Goal: Communication & Community: Ask a question

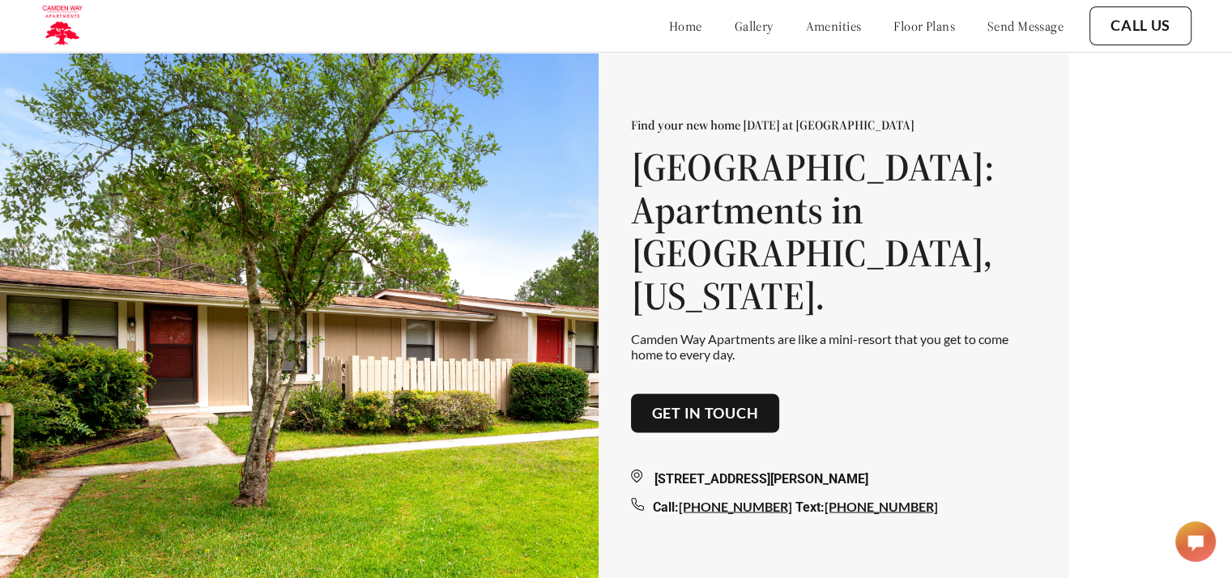
click at [913, 24] on link "floor plans" at bounding box center [924, 26] width 62 height 16
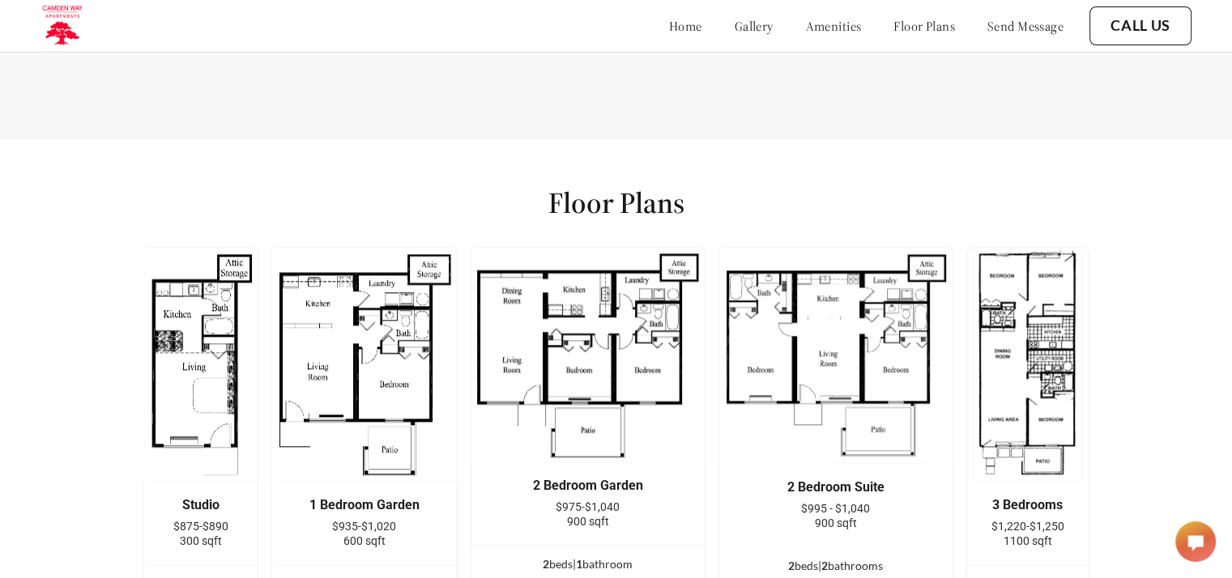
scroll to position [1717, 0]
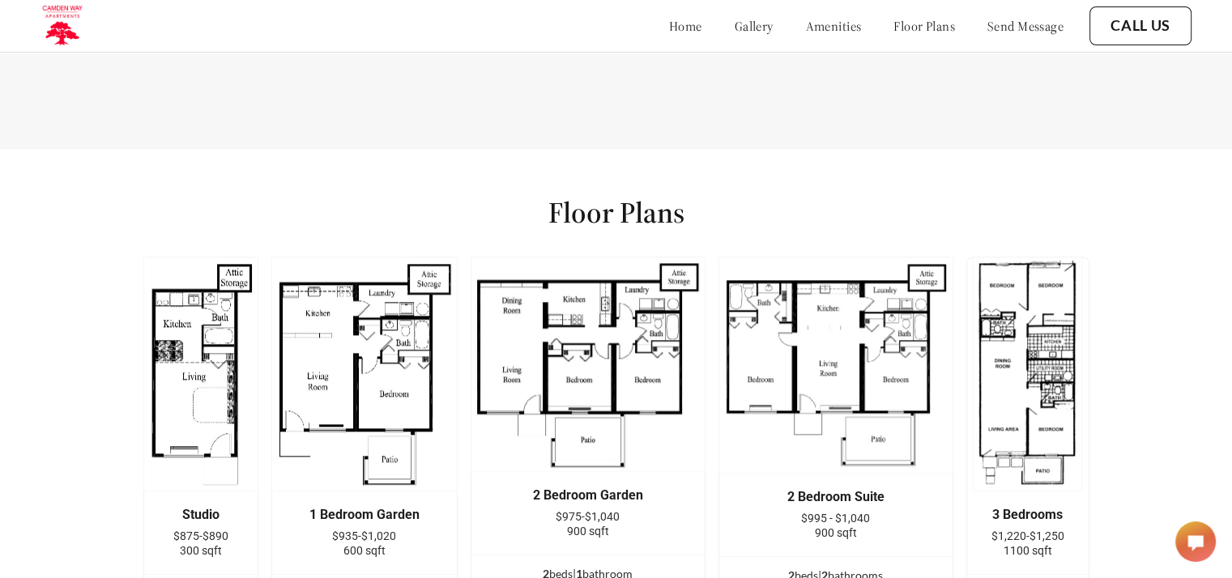
click at [735, 29] on link "gallery" at bounding box center [754, 26] width 39 height 16
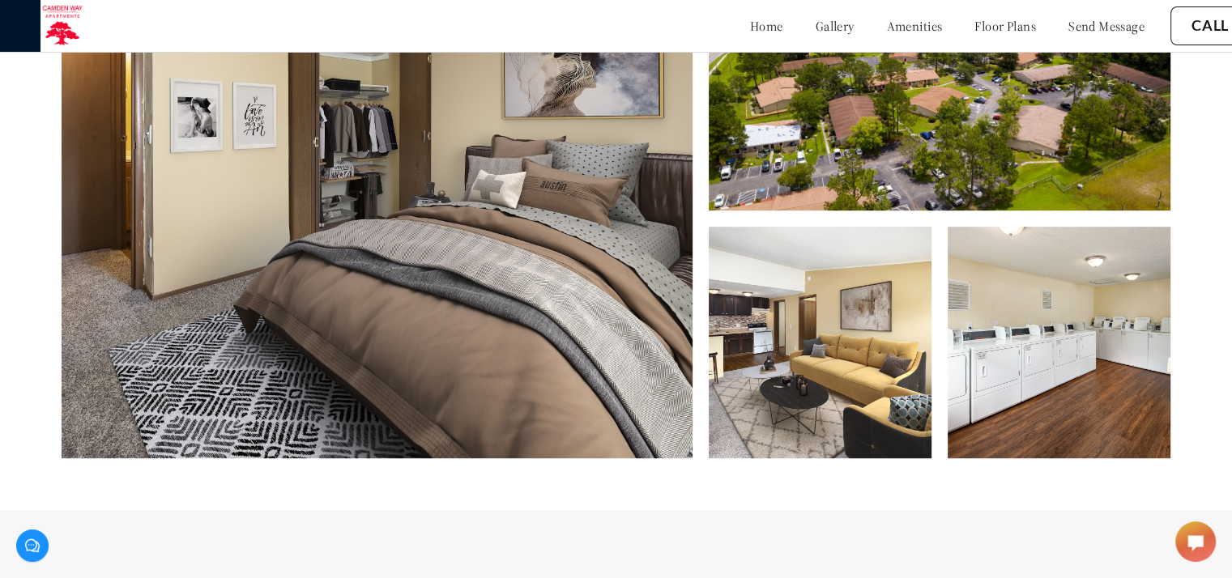
scroll to position [590, 0]
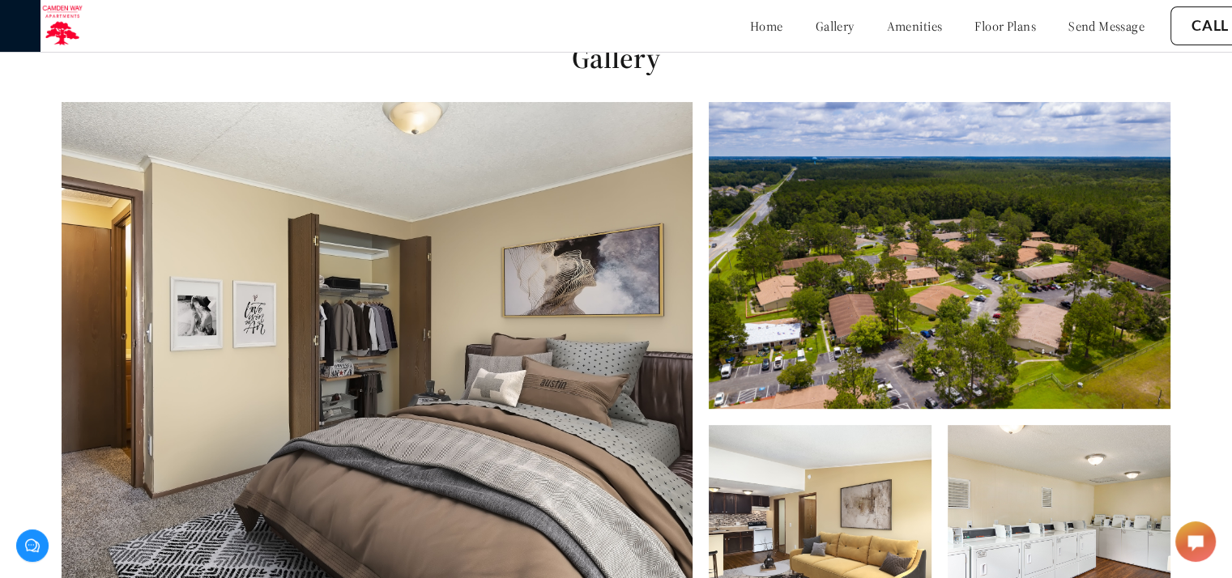
click at [582, 317] on img at bounding box center [377, 379] width 631 height 555
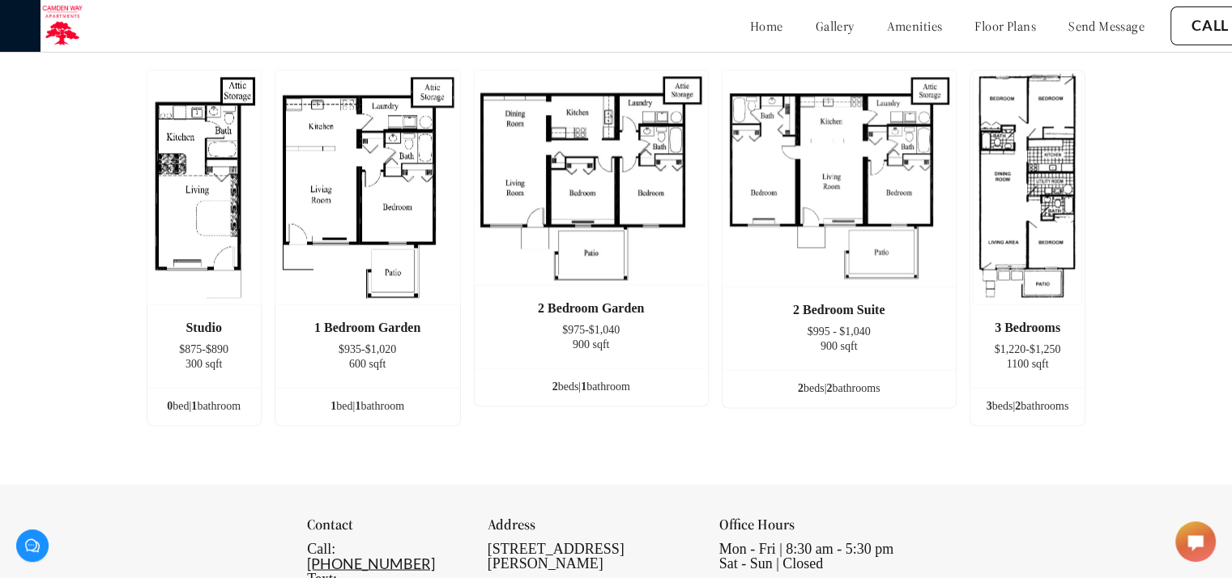
scroll to position [2615, 0]
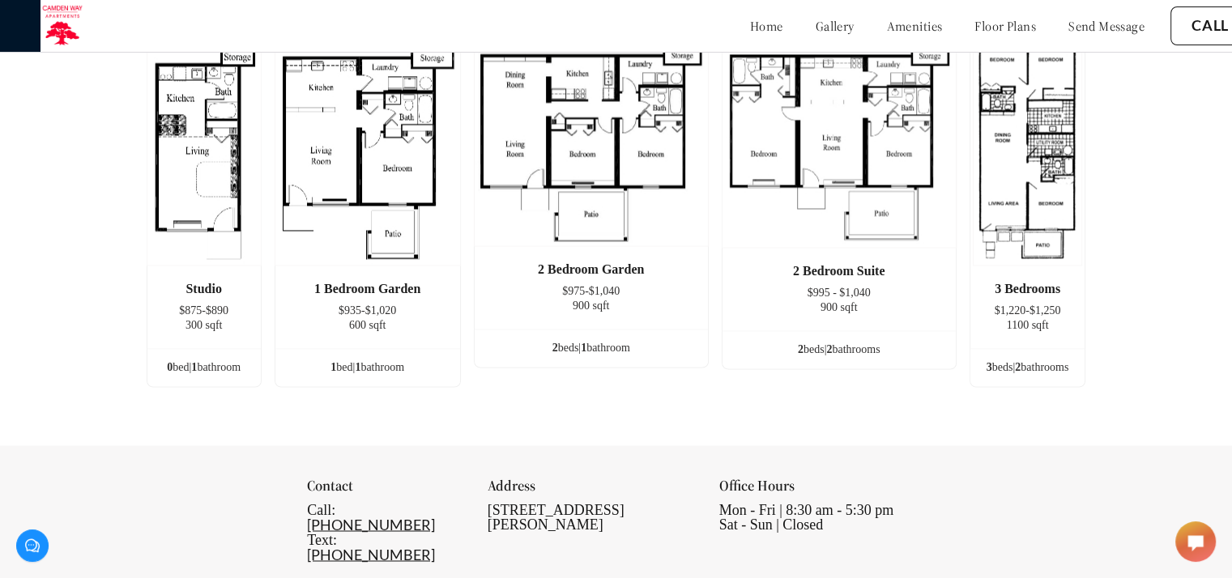
click at [586, 168] on img at bounding box center [591, 138] width 235 height 215
click at [572, 354] on div "2 bed s | 1 bathroom" at bounding box center [591, 348] width 233 height 18
click at [560, 357] on div "2 bed s | 1 bathroom" at bounding box center [591, 348] width 233 height 18
click at [816, 22] on link "gallery" at bounding box center [835, 26] width 39 height 16
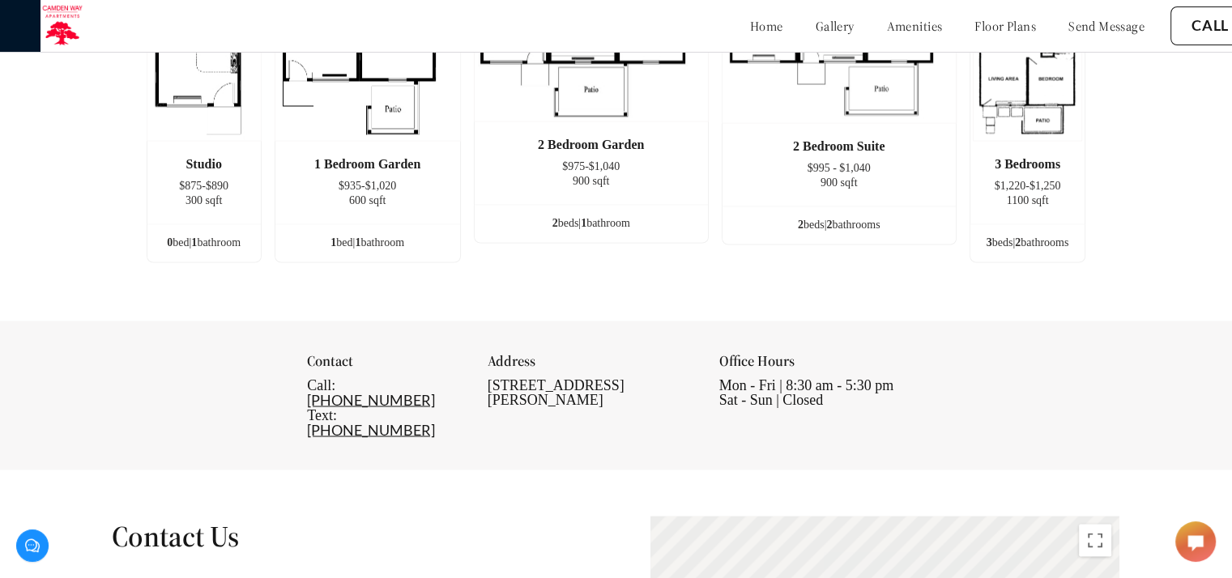
scroll to position [2777, 0]
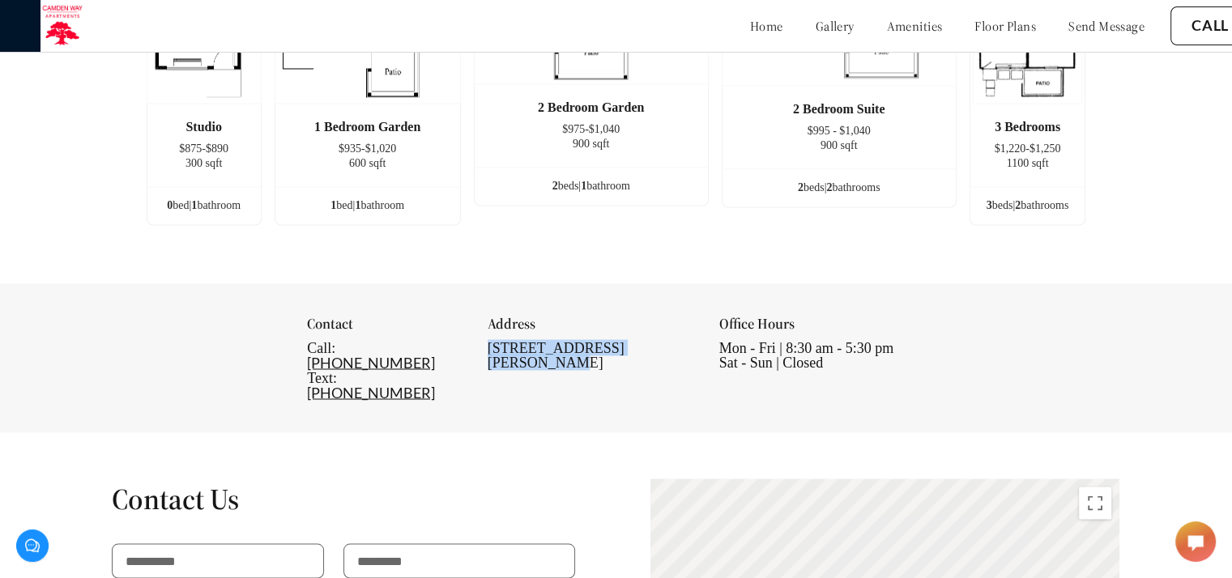
drag, startPoint x: 500, startPoint y: 356, endPoint x: 689, endPoint y: 364, distance: 189.7
click at [689, 364] on div "[STREET_ADDRESS][PERSON_NAME]" at bounding box center [591, 354] width 206 height 29
copy div "[STREET_ADDRESS][PERSON_NAME]"
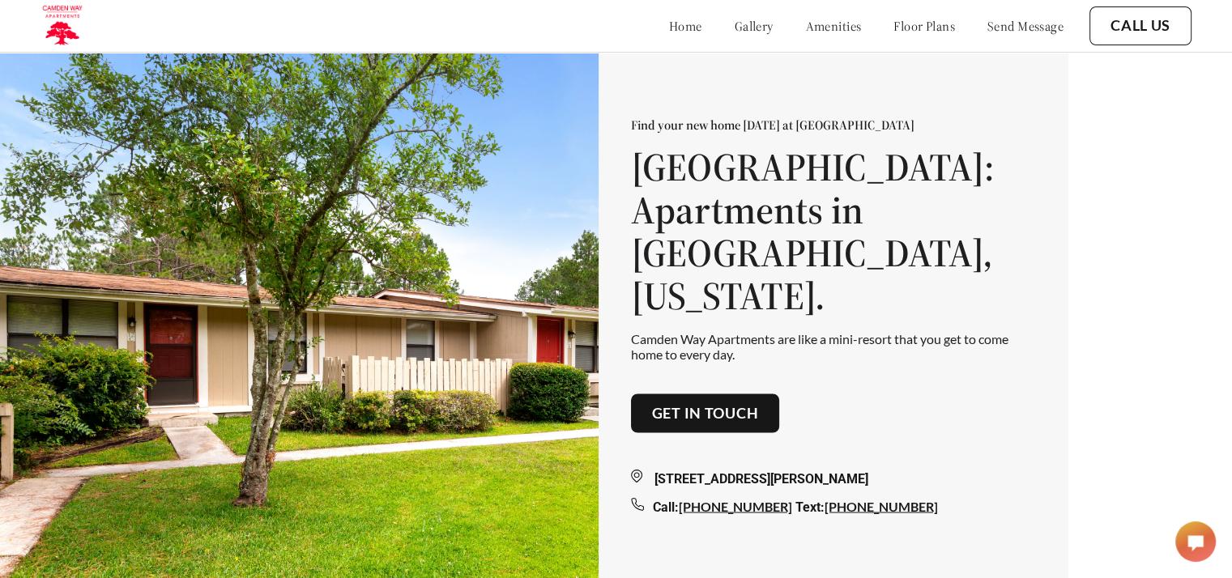
click at [735, 31] on link "gallery" at bounding box center [754, 26] width 39 height 16
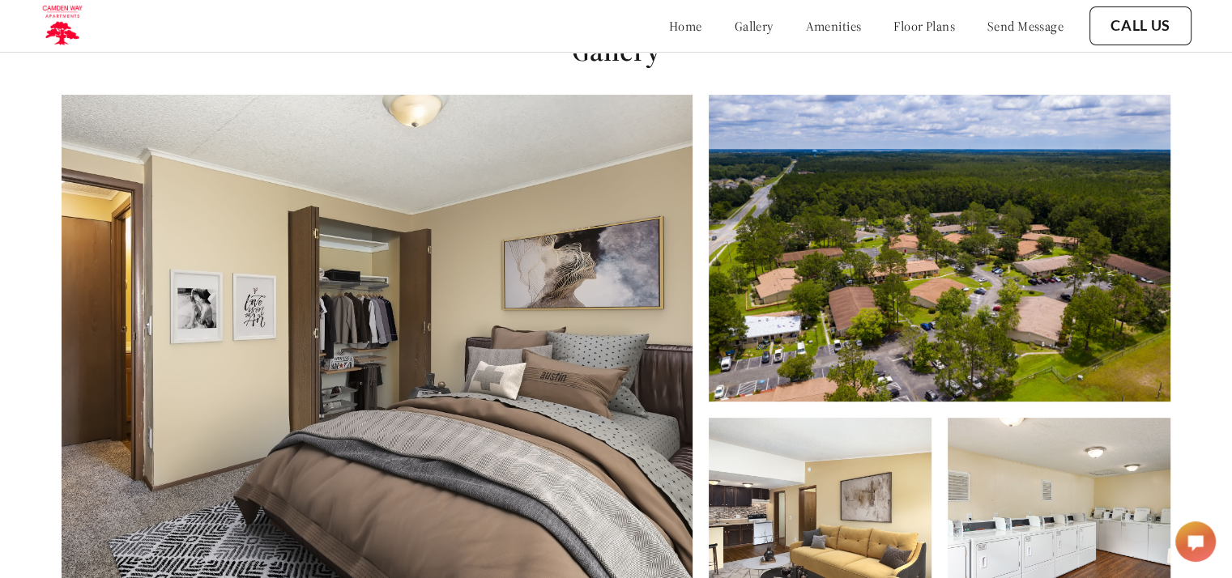
scroll to position [590, 0]
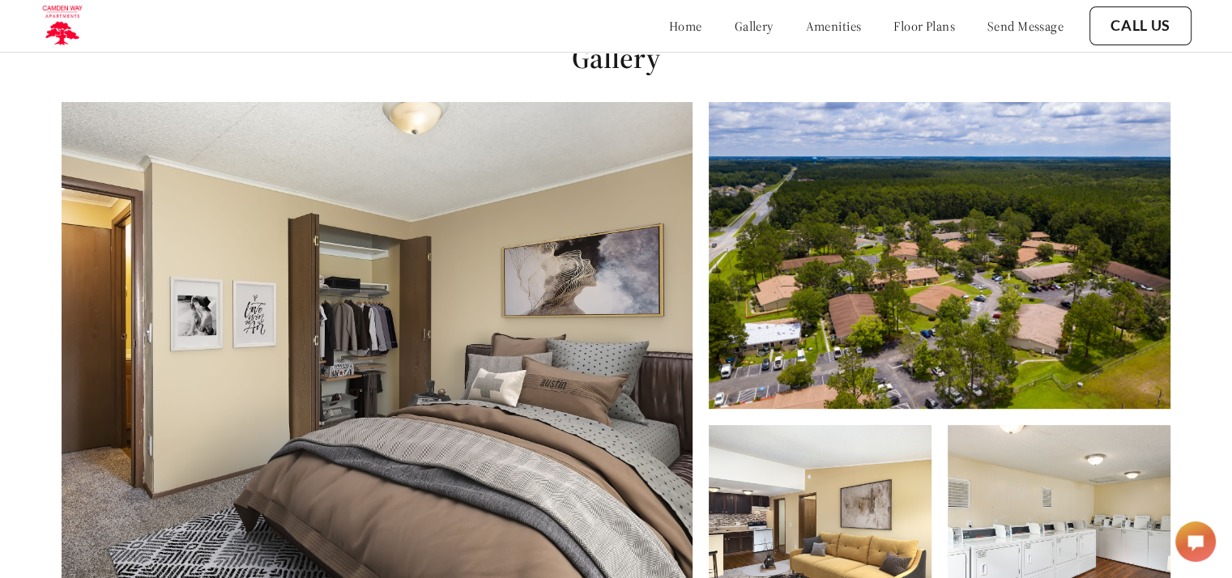
click at [489, 311] on img at bounding box center [377, 379] width 631 height 555
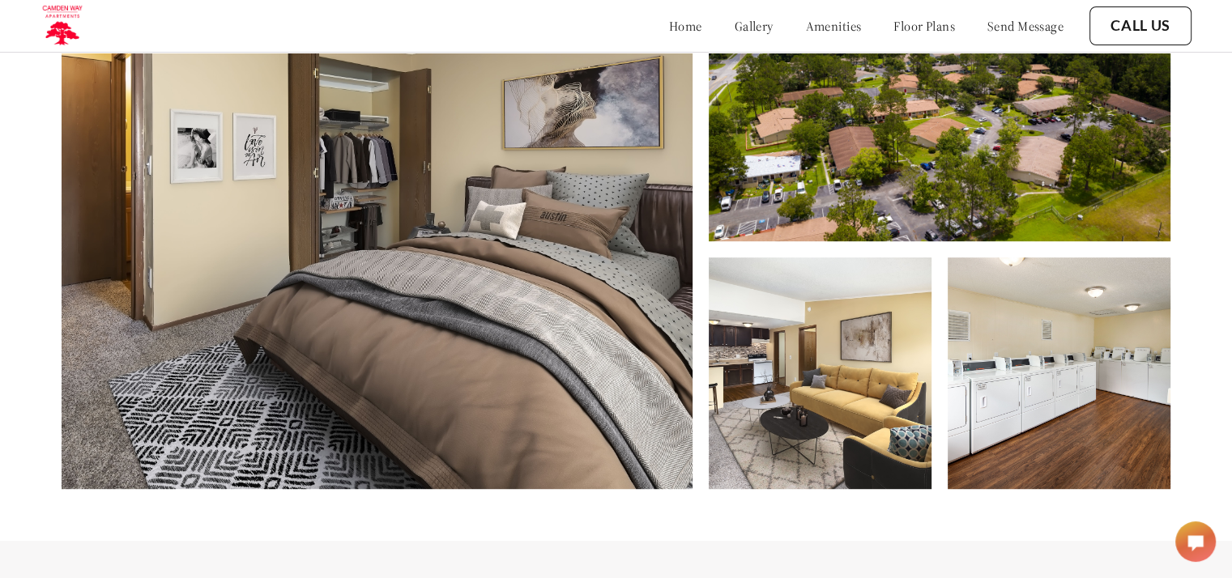
scroll to position [752, 0]
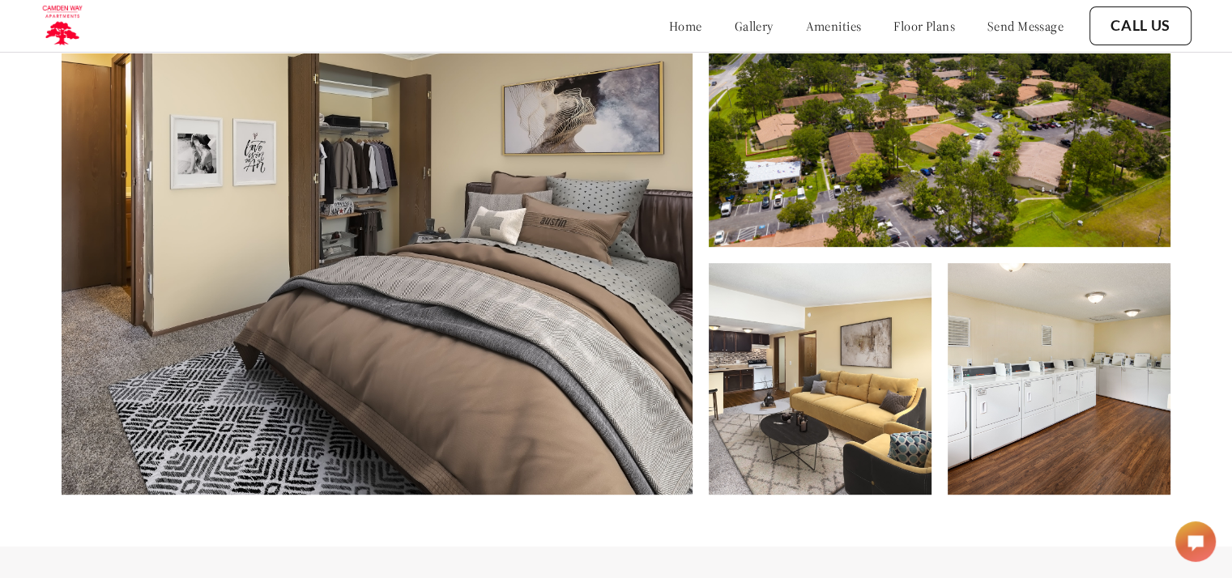
click at [857, 418] on img at bounding box center [820, 379] width 223 height 232
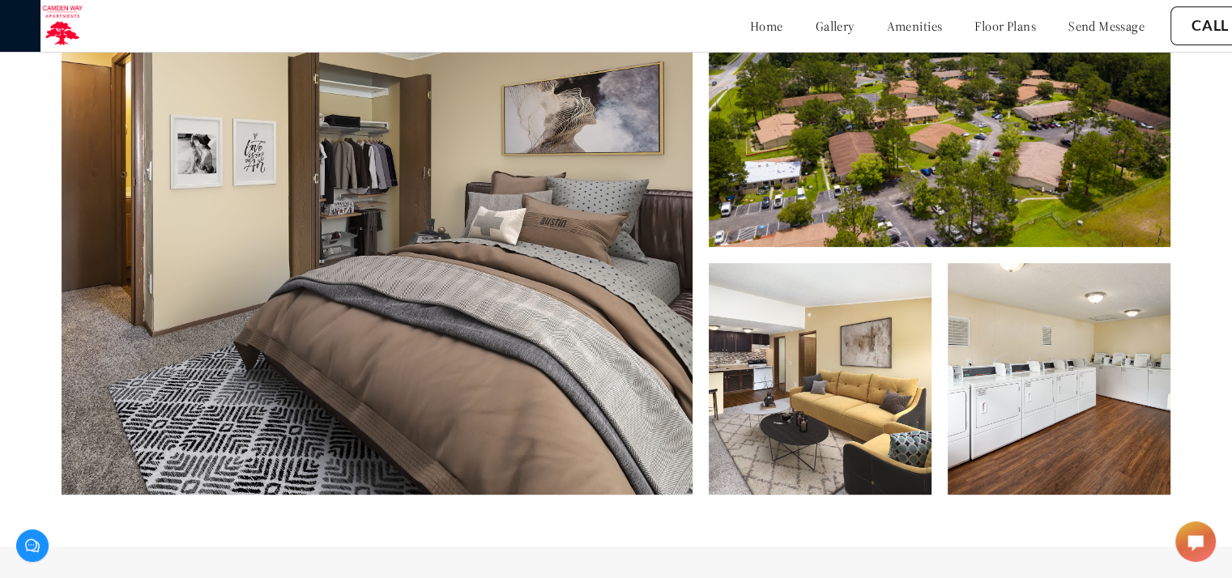
click at [1079, 27] on link "send message" at bounding box center [1106, 26] width 76 height 16
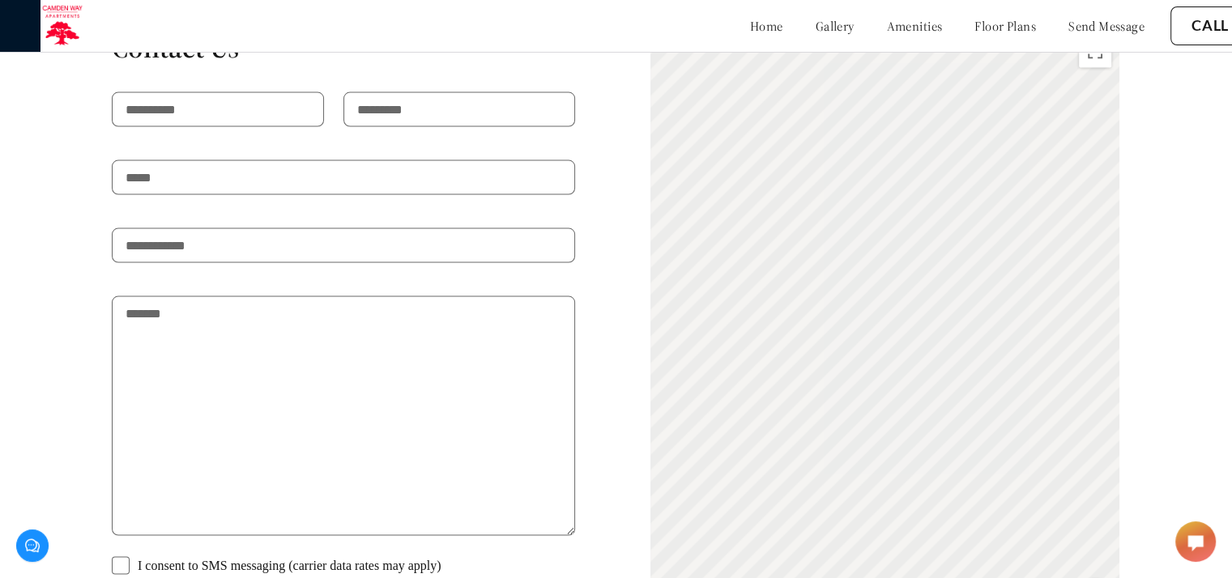
scroll to position [3236, 0]
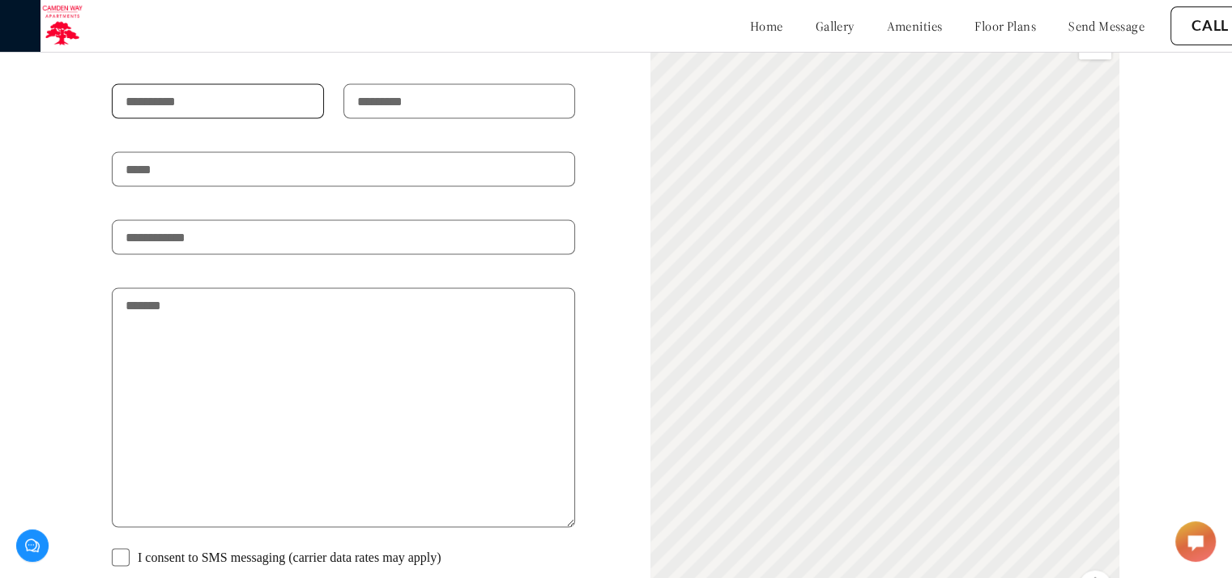
click at [243, 91] on input "text" at bounding box center [218, 101] width 212 height 35
type input "******"
type input "**********"
drag, startPoint x: 273, startPoint y: 226, endPoint x: 0, endPoint y: 206, distance: 273.7
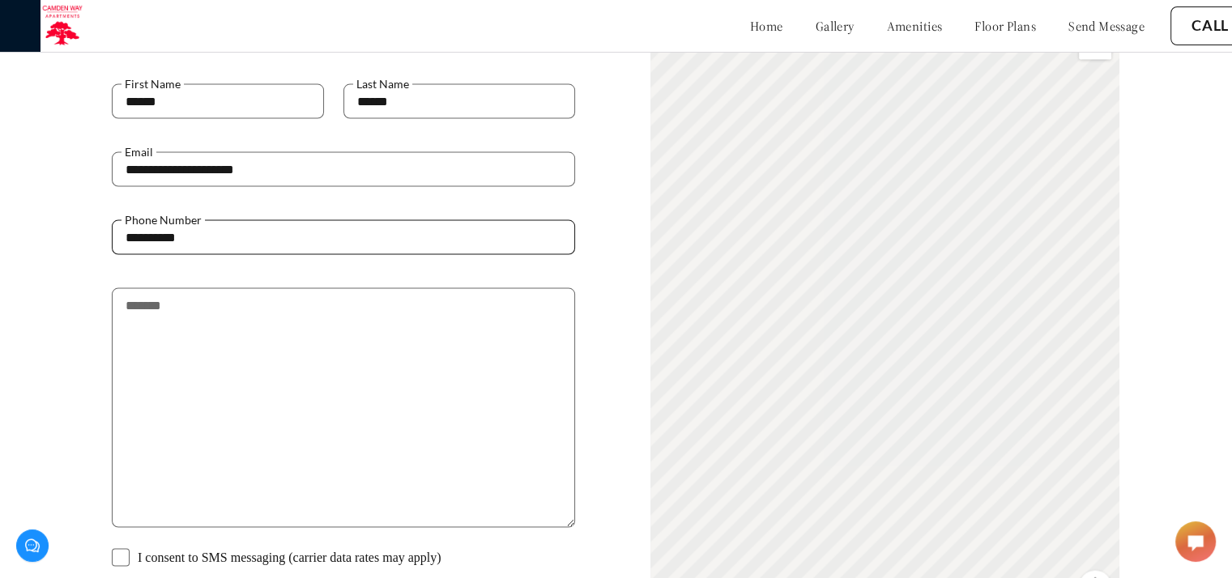
click at [0, 206] on div "**********" at bounding box center [616, 321] width 1232 height 605
type input "**********"
click at [270, 289] on textarea at bounding box center [343, 408] width 463 height 240
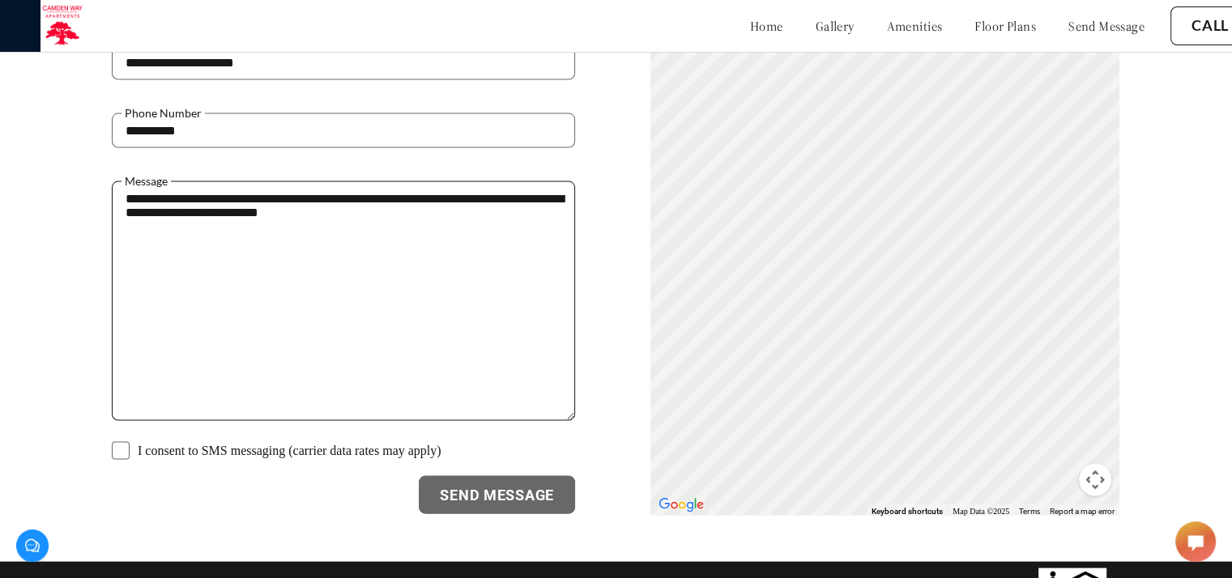
scroll to position [3360, 0]
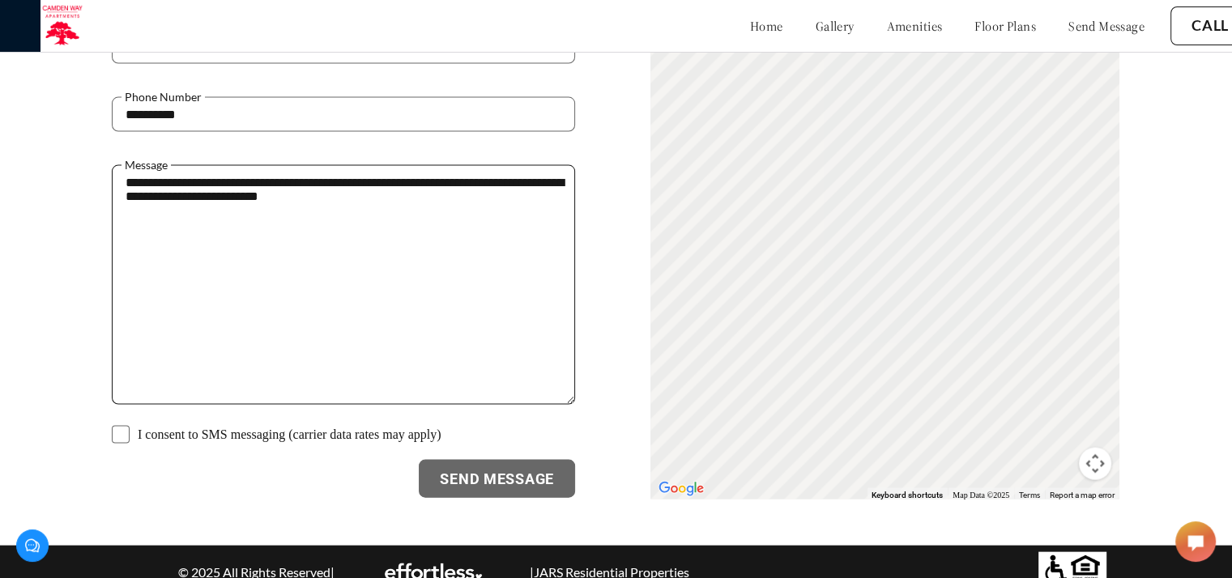
type textarea "**********"
click at [121, 426] on span at bounding box center [121, 435] width 18 height 18
click at [123, 426] on span at bounding box center [121, 435] width 18 height 18
click at [530, 460] on button "Send Message" at bounding box center [497, 479] width 156 height 39
